Goal: Information Seeking & Learning: Learn about a topic

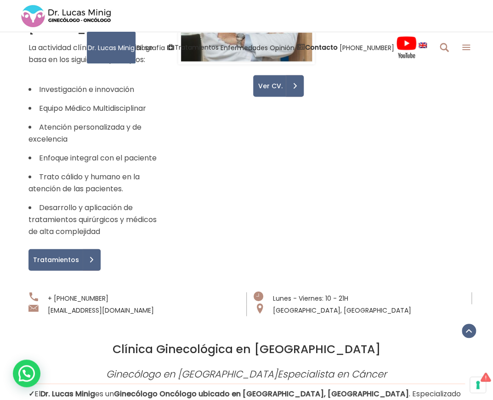
scroll to position [873, 0]
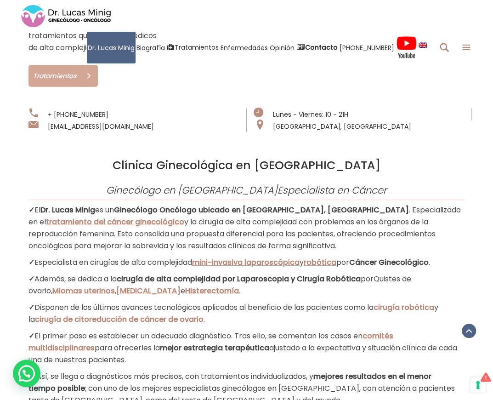
click at [60, 73] on span "Tratamientos" at bounding box center [54, 76] width 50 height 6
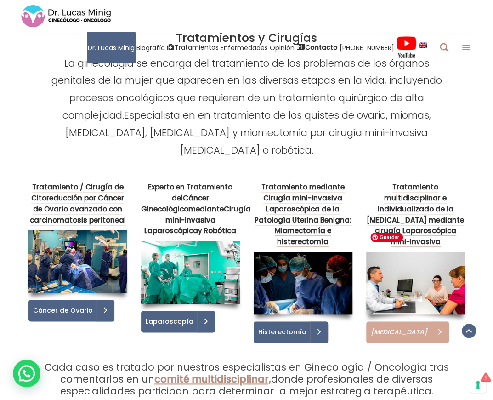
click at [412, 329] on span "[MEDICAL_DATA]" at bounding box center [397, 332] width 63 height 6
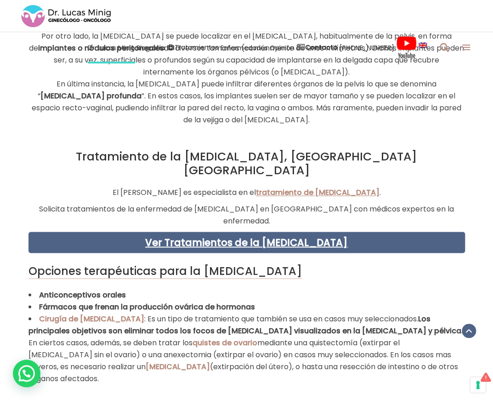
scroll to position [1931, 0]
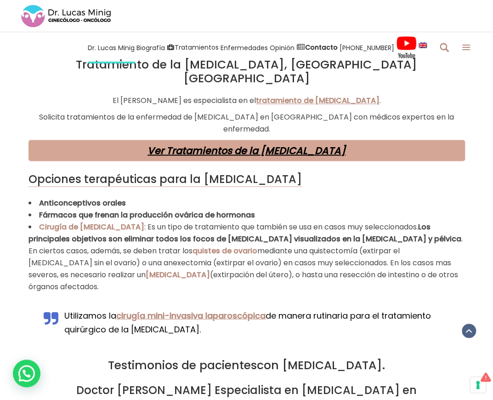
click at [248, 143] on link "Ver Tratamientos de la [MEDICAL_DATA]" at bounding box center [247, 149] width 198 height 13
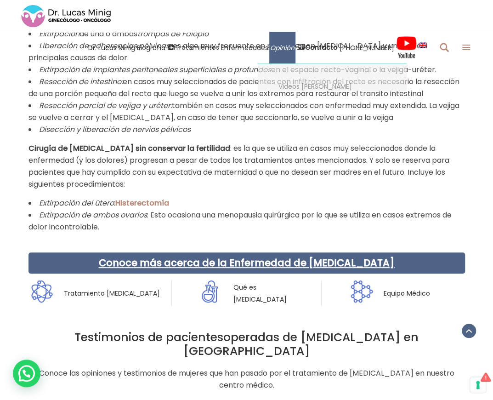
scroll to position [1425, 0]
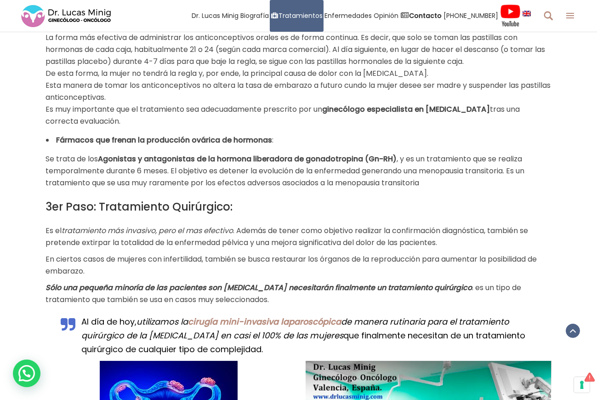
scroll to position [919, 0]
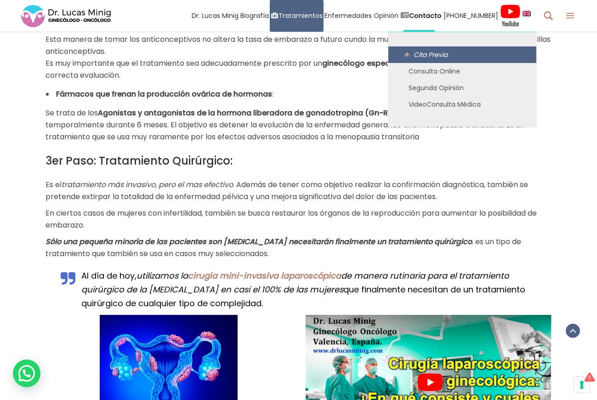
click at [436, 47] on link "Cita Previa" at bounding box center [462, 54] width 148 height 17
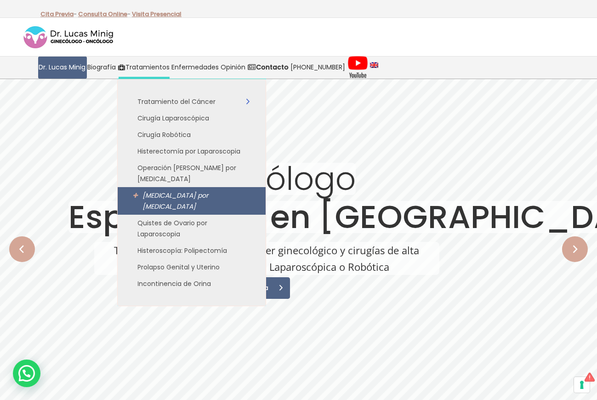
click at [157, 191] on span "[MEDICAL_DATA] por [MEDICAL_DATA]" at bounding box center [176, 201] width 66 height 20
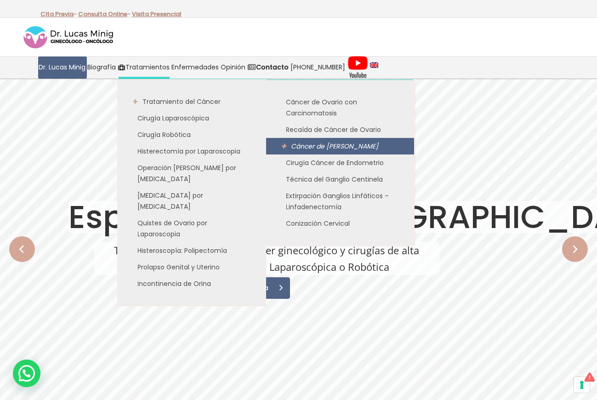
scroll to position [46, 0]
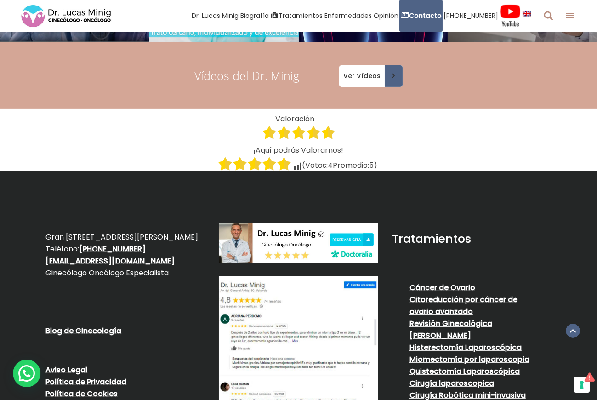
scroll to position [1376, 0]
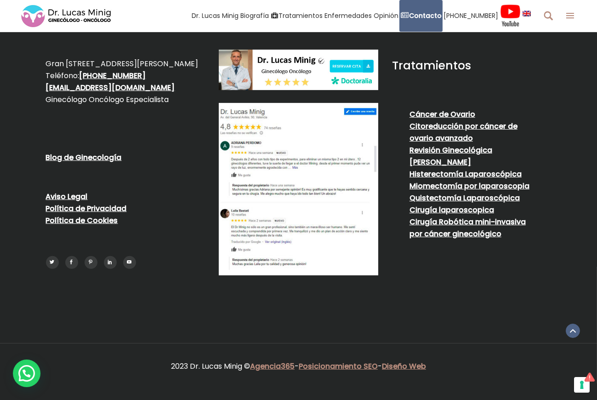
click at [266, 50] on img at bounding box center [299, 70] width 160 height 41
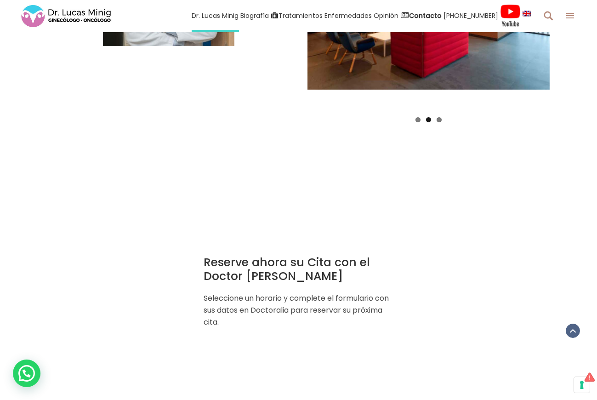
scroll to position [825, 0]
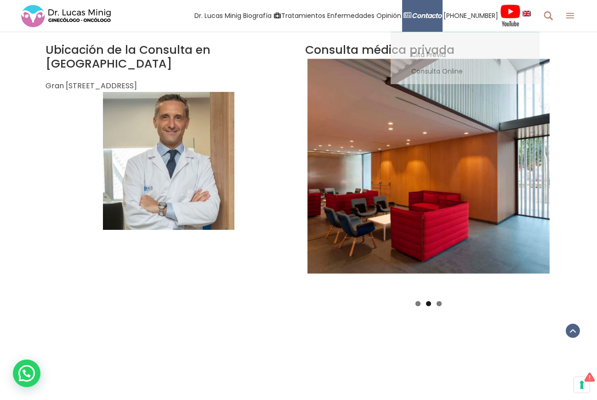
click at [442, 17] on strong "Contacto" at bounding box center [427, 15] width 30 height 9
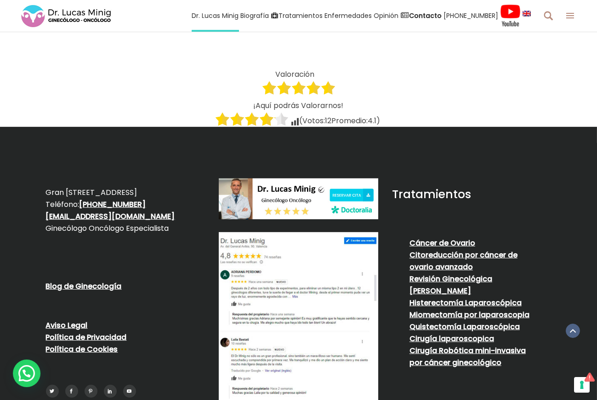
scroll to position [1753, 0]
